Goal: Find specific fact: Find specific fact

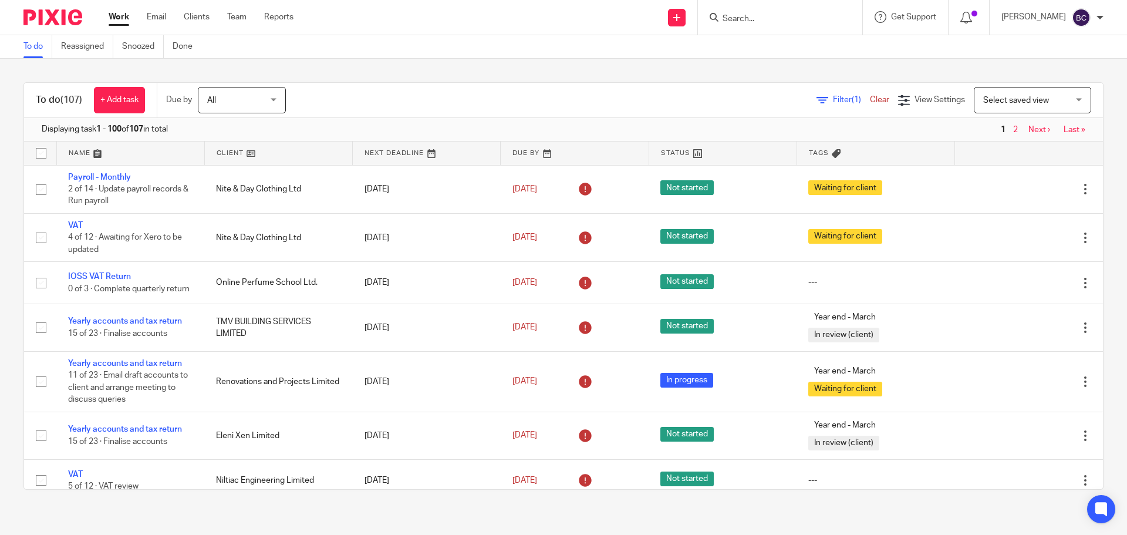
click at [766, 15] on input "Search" at bounding box center [775, 19] width 106 height 11
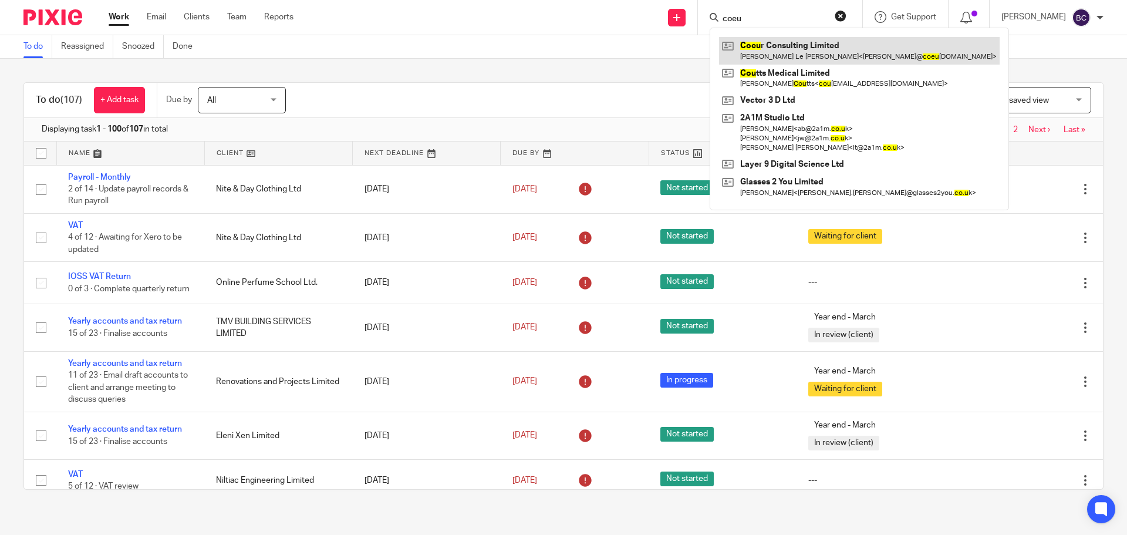
type input "coeu"
click at [781, 41] on link at bounding box center [859, 50] width 281 height 27
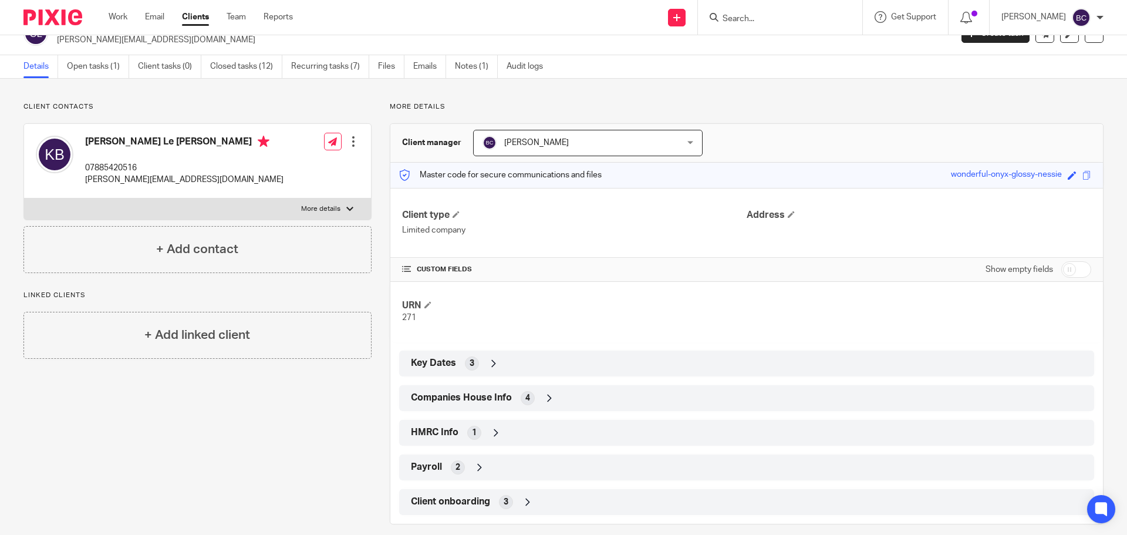
scroll to position [36, 0]
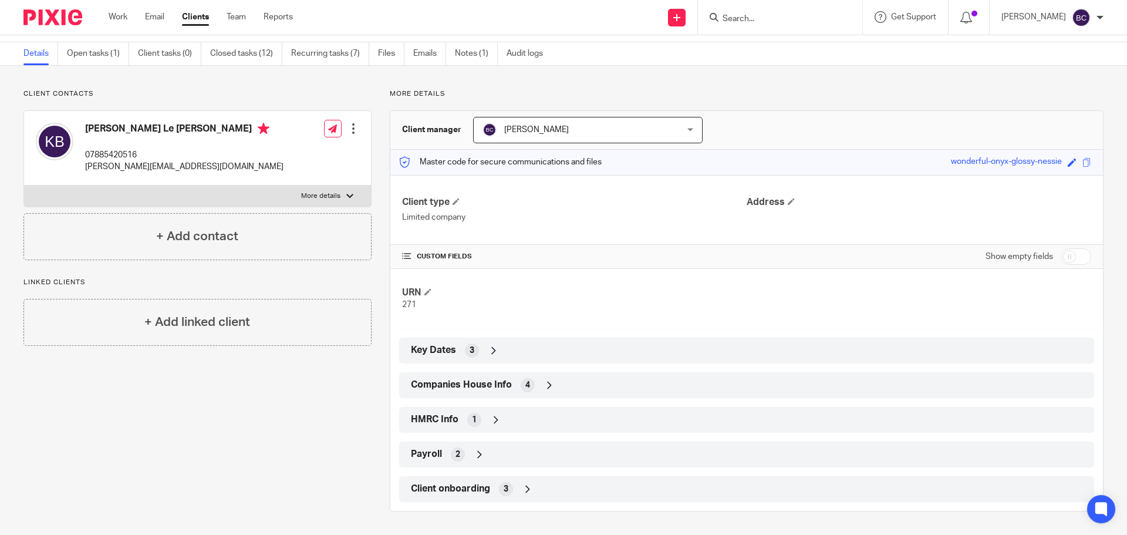
click at [463, 449] on div "Payroll 2" at bounding box center [746, 454] width 677 height 20
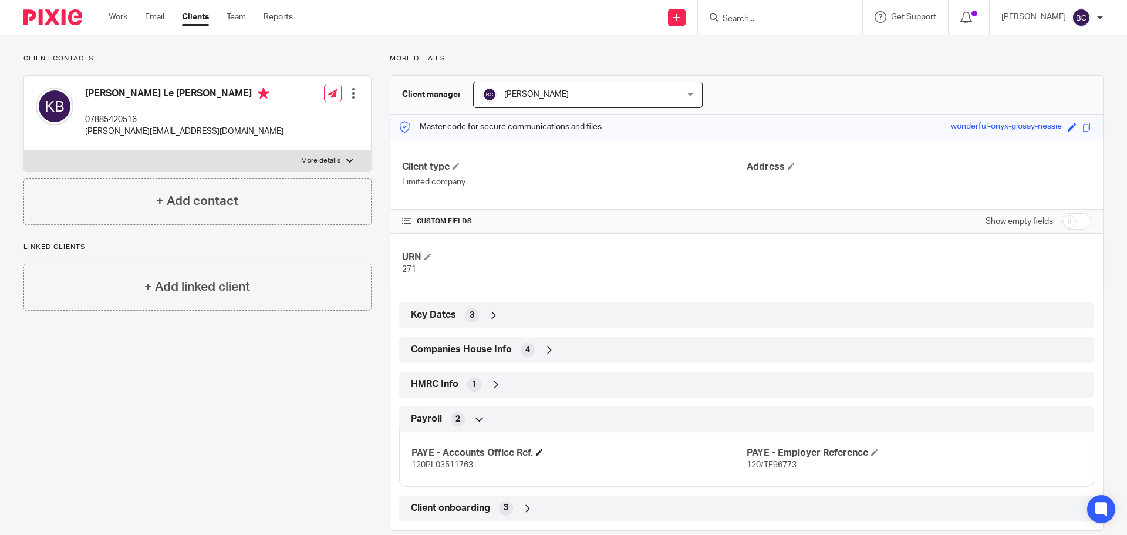
scroll to position [90, 0]
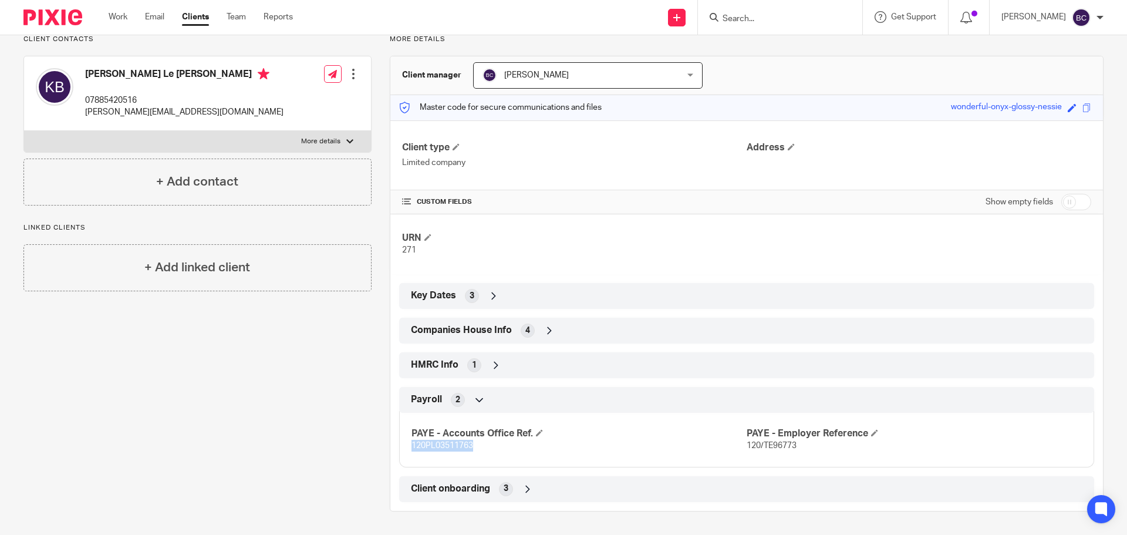
drag, startPoint x: 407, startPoint y: 444, endPoint x: 472, endPoint y: 446, distance: 65.2
click at [472, 446] on div "PAYE - Accounts Office Ref. 120PL03511763 PAYE - Employer Reference 120/TE96773" at bounding box center [746, 435] width 695 height 63
copy span "120PL03511763"
drag, startPoint x: 742, startPoint y: 443, endPoint x: 795, endPoint y: 443, distance: 52.8
click at [795, 443] on p "120/TE96773" at bounding box center [914, 446] width 335 height 12
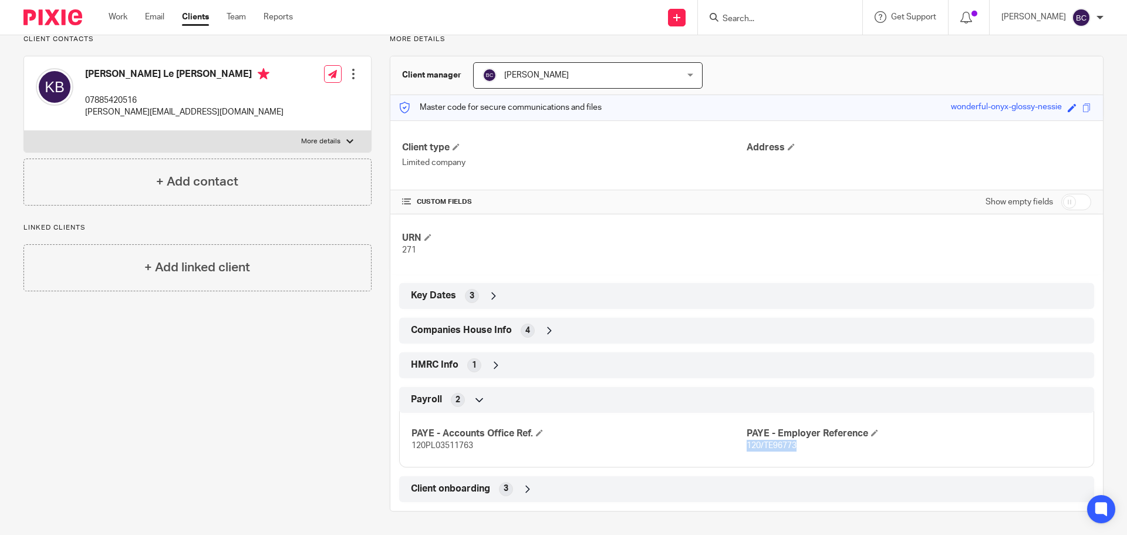
copy span "120/TE96773"
